Goal: Information Seeking & Learning: Learn about a topic

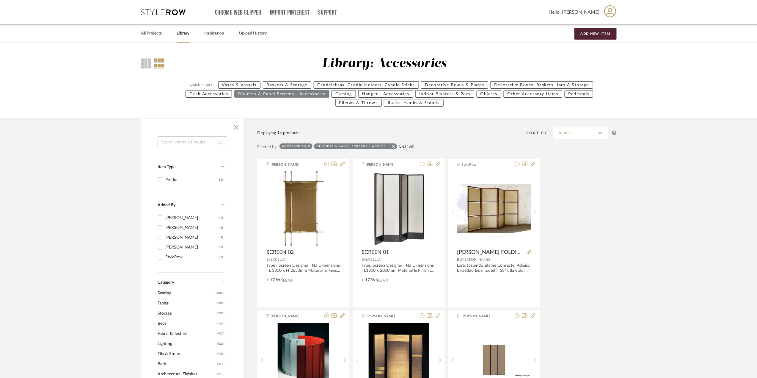
click at [407, 148] on link "Clear All" at bounding box center [406, 146] width 15 height 5
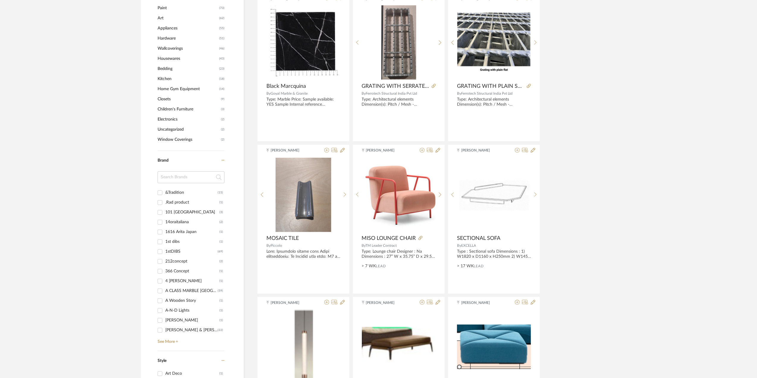
scroll to position [436, 0]
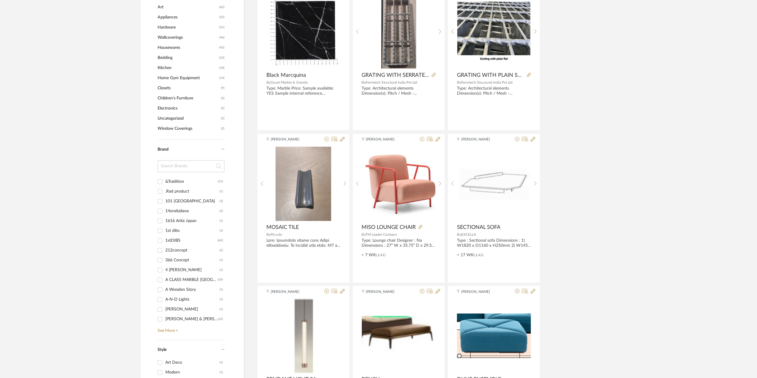
click at [189, 168] on input at bounding box center [191, 166] width 67 height 12
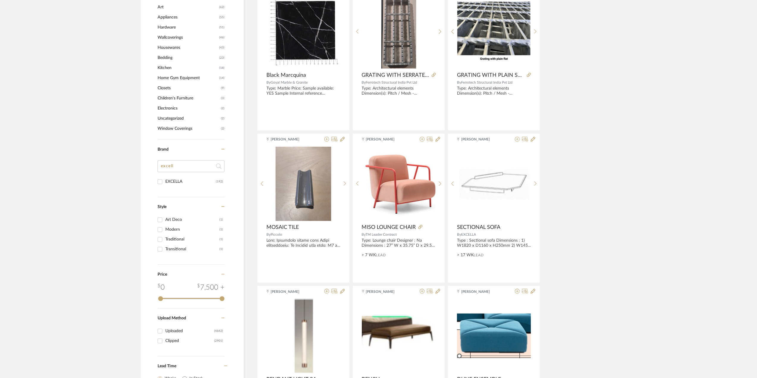
type input "excell"
click at [169, 179] on div "EXCELLA" at bounding box center [190, 182] width 51 height 10
click at [165, 179] on input "EXCELLA (192)" at bounding box center [160, 182] width 10 height 10
checkbox input "true"
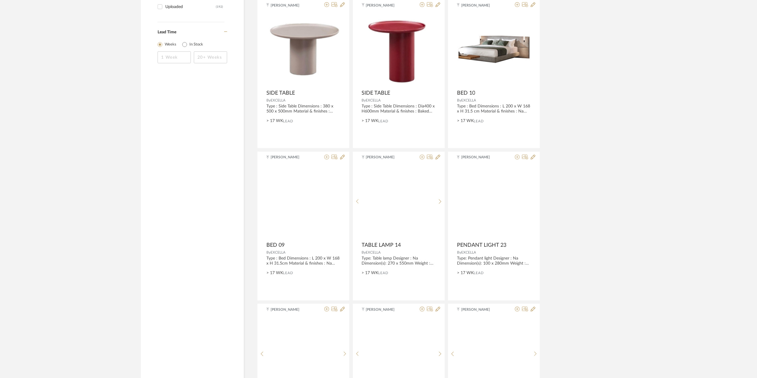
scroll to position [220, 0]
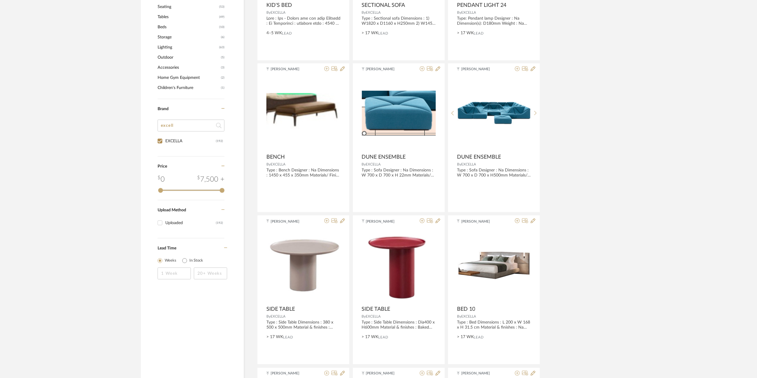
drag, startPoint x: 177, startPoint y: 167, endPoint x: 161, endPoint y: 168, distance: 16.7
click at [161, 168] on div "Item Type Product (192) Added By [PERSON_NAME] (192) Category Seating (53) Tabl…" at bounding box center [193, 96] width 70 height 373
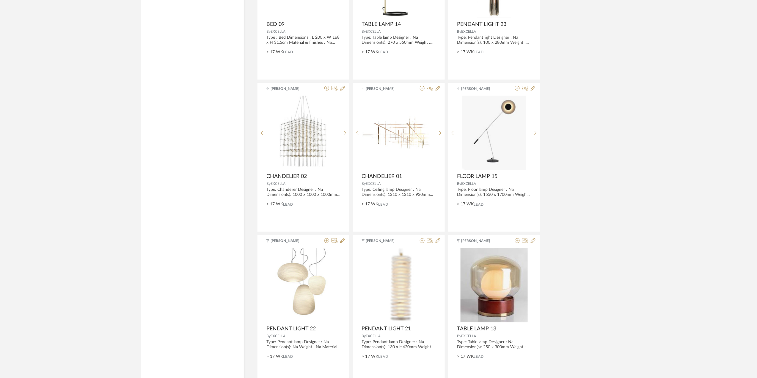
scroll to position [555, 0]
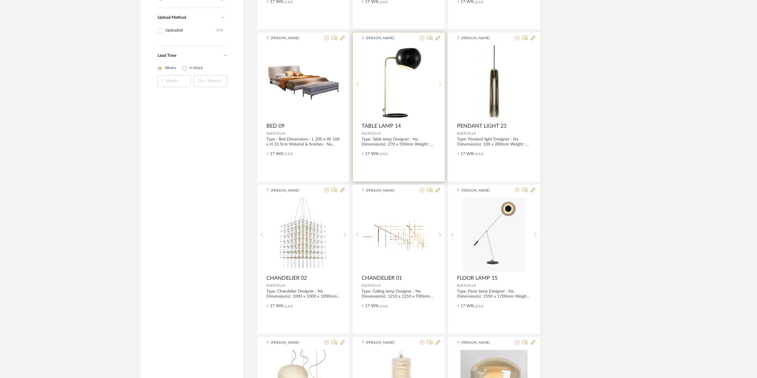
click at [438, 82] on div at bounding box center [440, 85] width 9 height 79
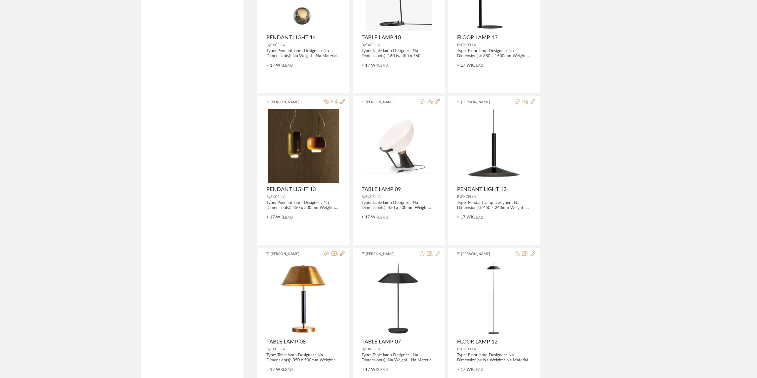
scroll to position [1642, 0]
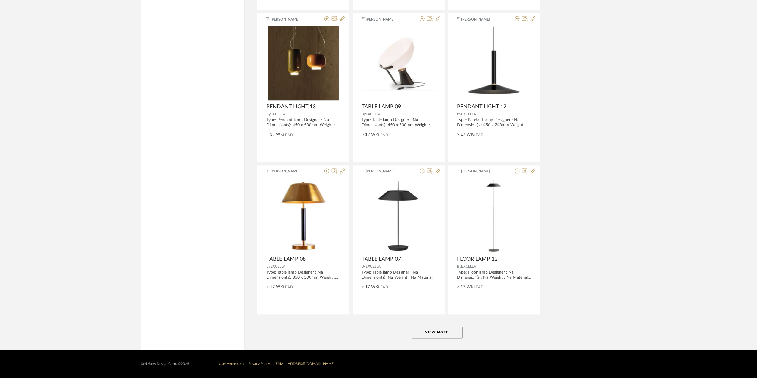
click at [419, 336] on button "View More" at bounding box center [437, 333] width 52 height 12
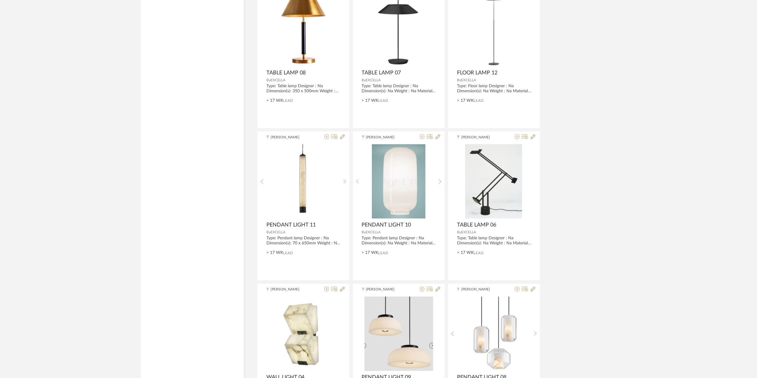
scroll to position [1840, 0]
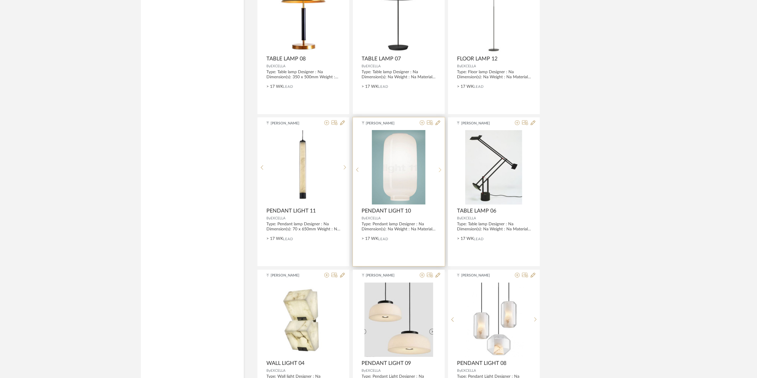
click at [439, 169] on icon at bounding box center [440, 169] width 3 height 5
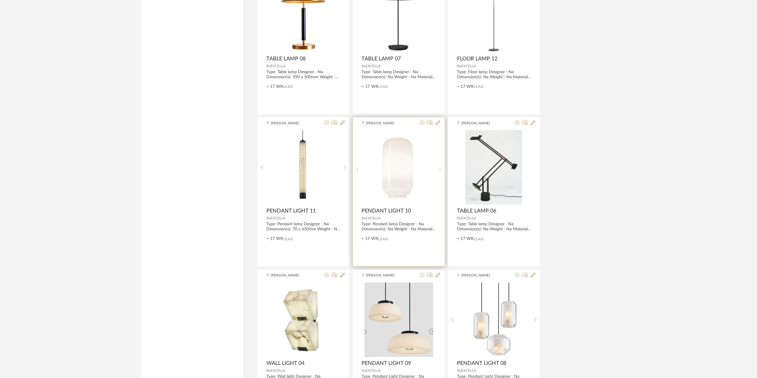
click at [439, 169] on div at bounding box center [440, 169] width 9 height 79
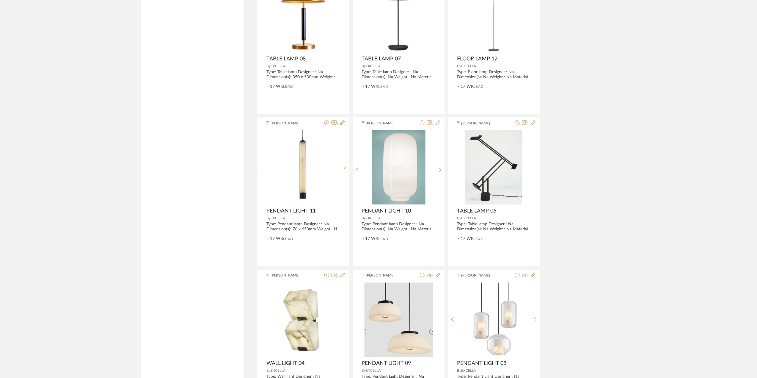
click at [627, 224] on library-search-items "Item Type Product (192) Added By [PERSON_NAME] (192) Category Seating (53) Tabl…" at bounding box center [378, 113] width 757 height 3725
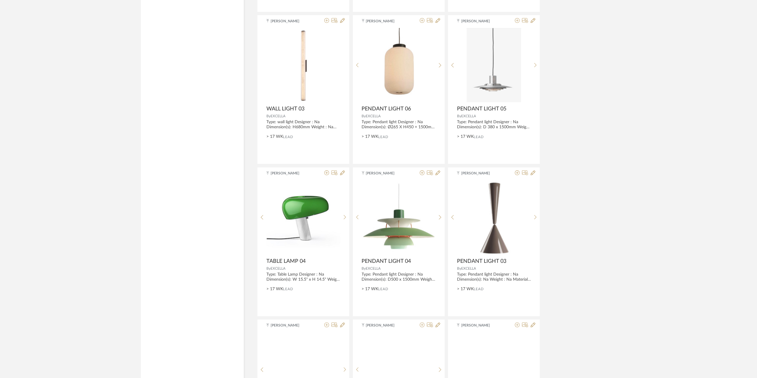
scroll to position [2554, 0]
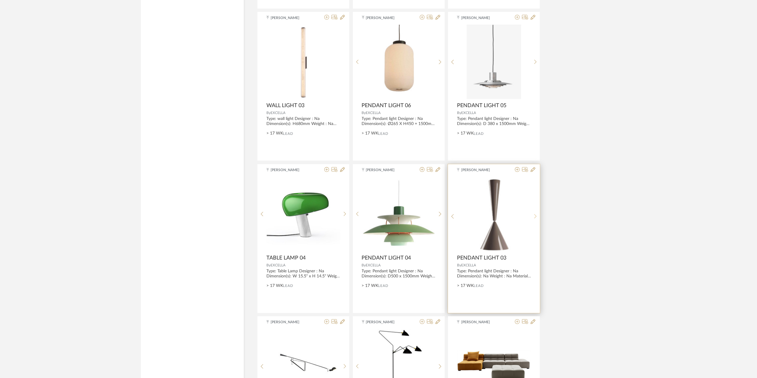
click at [536, 219] on icon at bounding box center [536, 216] width 3 height 5
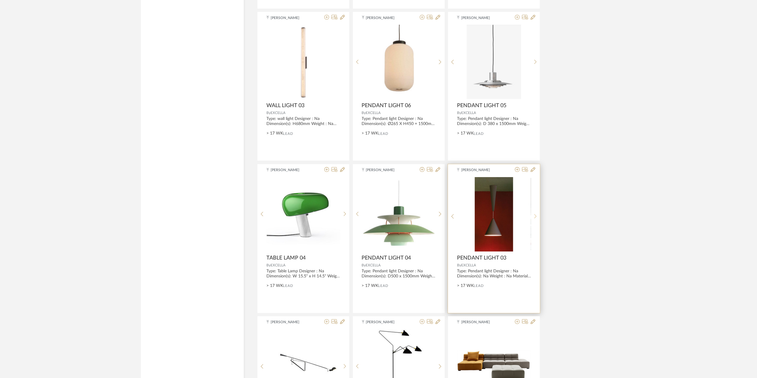
click at [536, 219] on icon at bounding box center [536, 216] width 3 height 5
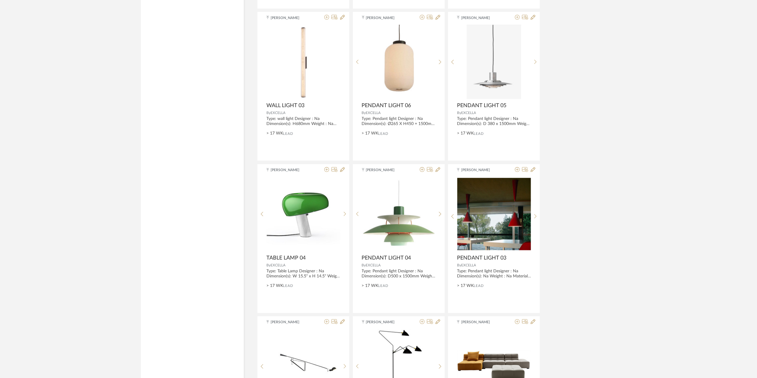
scroll to position [2753, 0]
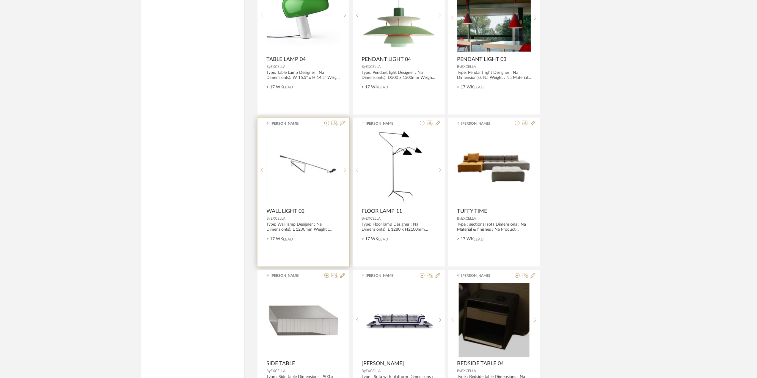
click at [342, 170] on div at bounding box center [345, 170] width 9 height 79
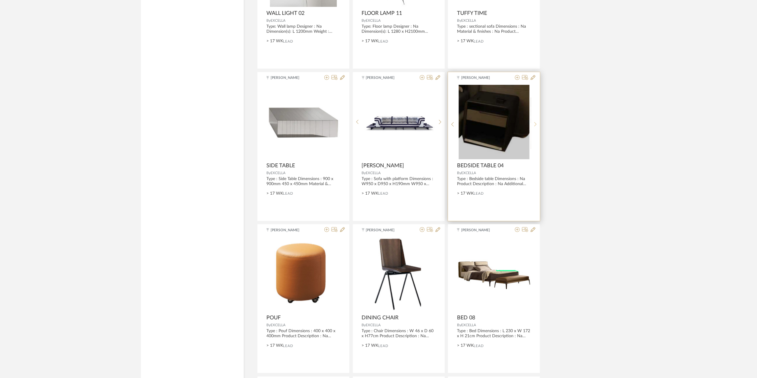
click at [536, 126] on icon at bounding box center [536, 124] width 3 height 5
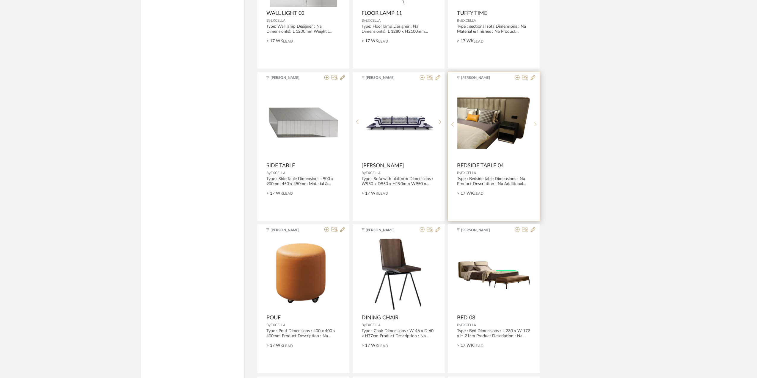
click at [536, 126] on icon at bounding box center [536, 124] width 3 height 5
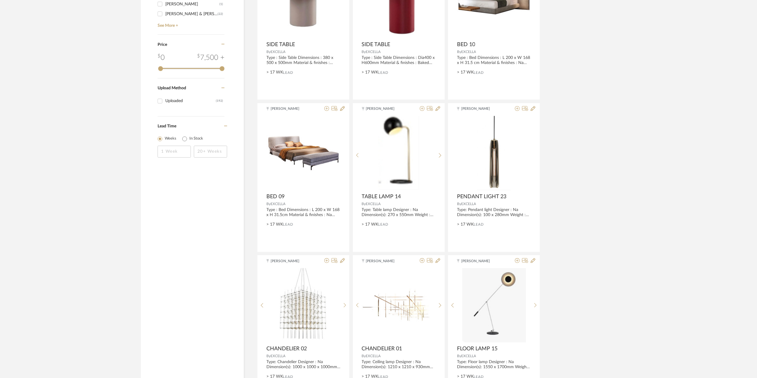
scroll to position [0, 0]
